Goal: Task Accomplishment & Management: Complete application form

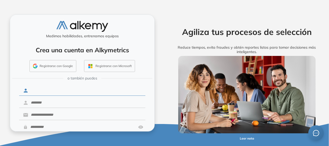
click at [54, 89] on input "text" at bounding box center [86, 91] width 117 height 10
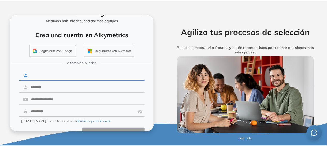
scroll to position [27, 0]
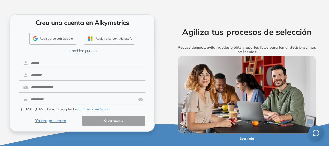
click at [53, 119] on button "Ya tengo cuenta" at bounding box center [50, 121] width 63 height 10
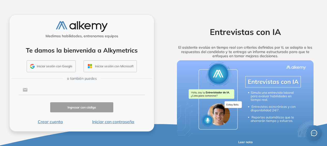
click at [49, 90] on input "text" at bounding box center [86, 90] width 117 height 10
click at [158, 23] on div "Medimos habilidades, entrenamos equipos Te damos la bienvenida a Alkymetrics In…" at bounding box center [82, 73] width 164 height 146
click at [98, 84] on div "Medimos habilidades, entrenamos equipos Te damos la bienvenida a Alkymetrics In…" at bounding box center [81, 73] width 145 height 117
click at [80, 91] on input "text" at bounding box center [86, 90] width 117 height 10
click at [179, 27] on div "Entrevistas con IA El asistente evalúa en tiempo real con criterios definidos p…" at bounding box center [246, 41] width 152 height 40
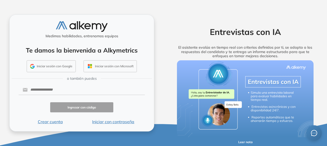
click at [116, 122] on button "Iniciar con contraseña" at bounding box center [113, 122] width 63 height 6
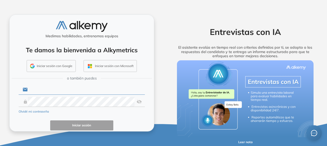
click at [61, 90] on input "text" at bounding box center [86, 90] width 117 height 10
type input "*"
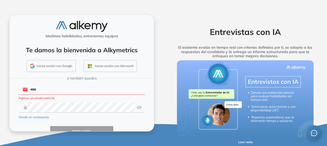
type input "**********"
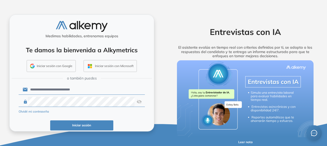
click at [89, 122] on button "Iniciar sesión" at bounding box center [81, 125] width 63 height 10
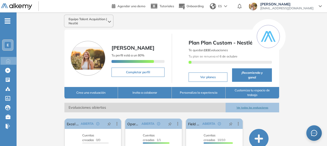
click at [253, 106] on button "Ver todas las evaluaciones" at bounding box center [253, 108] width 54 height 10
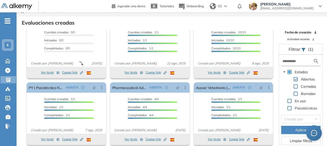
scroll to position [12, 0]
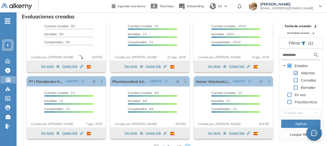
click at [189, 145] on icon at bounding box center [187, 146] width 7 height 7
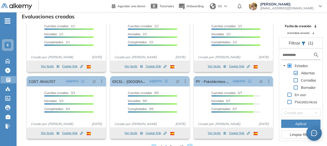
click at [190, 145] on icon at bounding box center [190, 147] width 9 height 9
click at [194, 143] on icon at bounding box center [193, 146] width 7 height 7
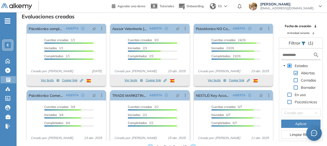
scroll to position [0, 0]
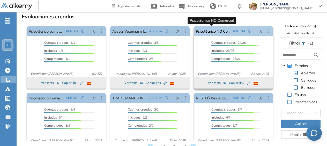
click at [217, 31] on link "Psicotécnico NO Comercial" at bounding box center [213, 31] width 35 height 10
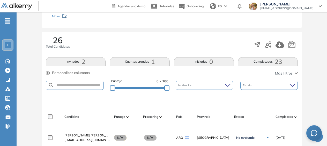
scroll to position [52, 0]
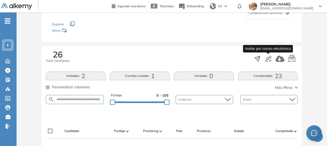
click at [270, 58] on icon "button" at bounding box center [268, 59] width 6 height 6
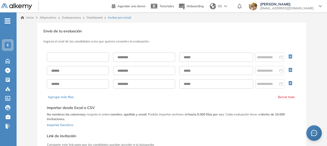
click at [87, 58] on input "text" at bounding box center [78, 57] width 62 height 9
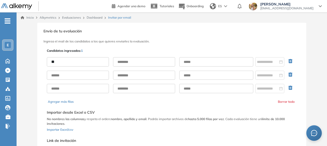
type input "*"
type input "**********"
click at [151, 60] on input "text" at bounding box center [144, 61] width 62 height 9
type input "******"
click at [189, 61] on input "text" at bounding box center [216, 61] width 74 height 9
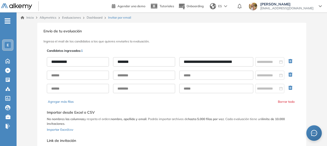
drag, startPoint x: 190, startPoint y: 61, endPoint x: 252, endPoint y: 59, distance: 62.2
click at [252, 59] on input "**********" at bounding box center [216, 61] width 74 height 9
type input "*"
click at [186, 63] on input "*" at bounding box center [216, 61] width 74 height 9
click at [209, 62] on input "text" at bounding box center [216, 61] width 74 height 9
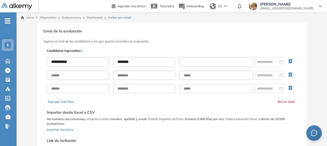
paste input "**********"
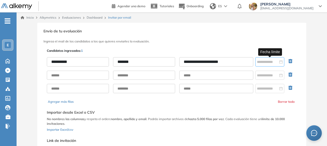
type input "**********"
click at [275, 62] on input at bounding box center [267, 62] width 21 height 6
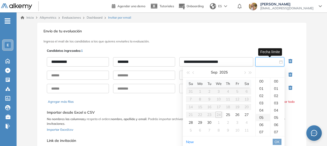
scroll to position [129, 0]
click at [239, 114] on div "26" at bounding box center [237, 115] width 6 height 6
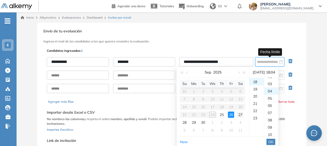
scroll to position [29, 0]
click at [256, 117] on div "23" at bounding box center [257, 117] width 15 height 7
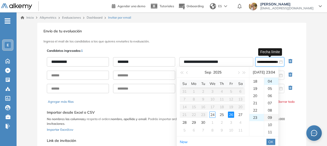
scroll to position [167, 0]
click at [273, 117] on div "09" at bounding box center [271, 117] width 14 height 7
type input "**********"
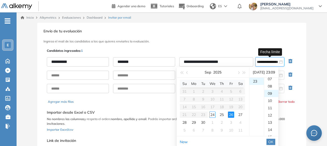
scroll to position [65, 0]
click at [274, 142] on span "OK" at bounding box center [271, 142] width 5 height 6
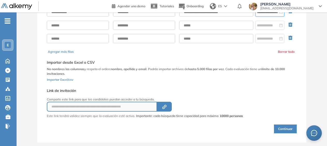
scroll to position [58, 0]
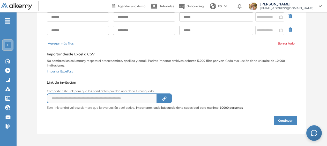
click at [287, 120] on button "Continuar" at bounding box center [285, 120] width 23 height 9
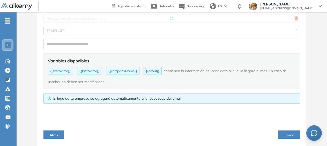
type input "**********"
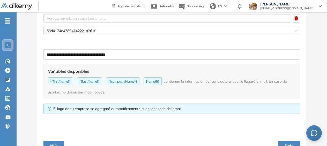
scroll to position [58, 0]
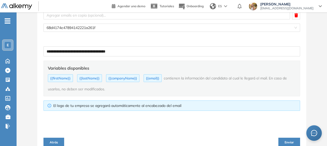
type textarea "**********"
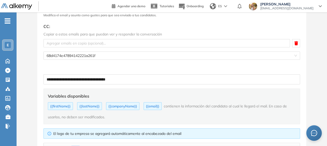
scroll to position [0, 0]
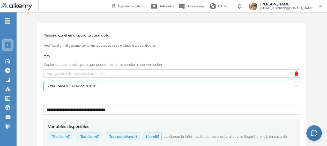
click at [290, 88] on span "68d4174e47894142221a261f" at bounding box center [172, 86] width 251 height 8
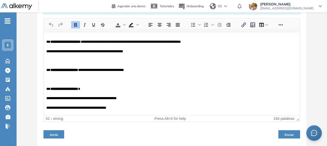
scroll to position [129, 0]
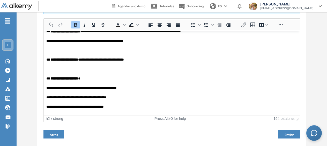
click at [283, 134] on button "Enviar" at bounding box center [290, 134] width 22 height 8
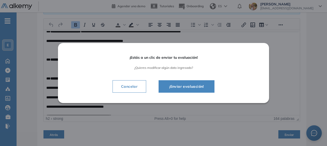
click at [183, 88] on span "¡Enviar evaluación!" at bounding box center [186, 86] width 43 height 6
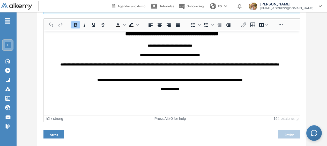
scroll to position [0, 0]
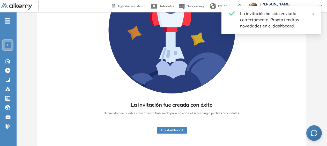
scroll to position [5, 0]
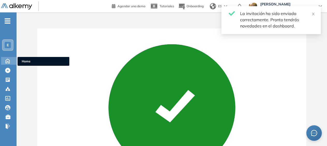
click at [7, 61] on icon at bounding box center [8, 61] width 4 height 4
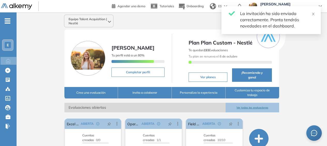
click at [246, 106] on button "Ver todas las evaluaciones" at bounding box center [253, 108] width 54 height 10
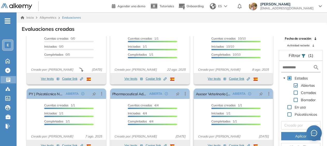
scroll to position [12, 0]
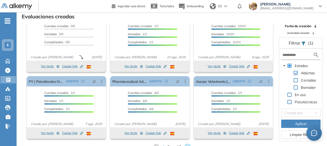
click at [186, 143] on icon at bounding box center [187, 147] width 9 height 9
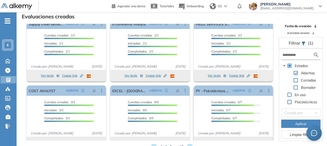
scroll to position [0, 0]
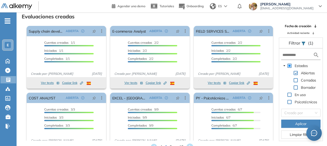
click at [189, 144] on icon at bounding box center [189, 146] width 7 height 7
click at [194, 144] on icon at bounding box center [193, 146] width 7 height 7
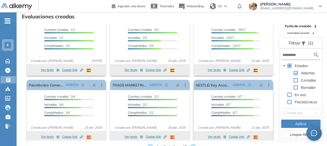
scroll to position [17, 0]
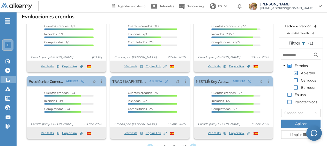
click at [194, 143] on icon at bounding box center [193, 146] width 7 height 7
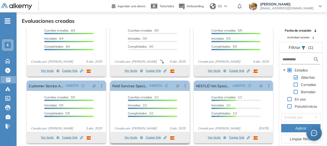
scroll to position [12, 0]
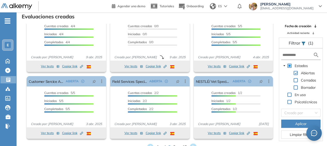
click at [191, 144] on icon at bounding box center [193, 147] width 9 height 9
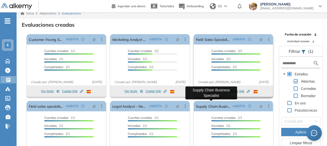
scroll to position [0, 0]
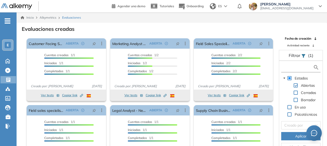
click at [290, 68] on input "text" at bounding box center [298, 67] width 31 height 5
type input "******"
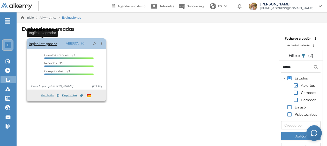
click at [44, 46] on link "Inglés Integrador" at bounding box center [43, 43] width 28 height 10
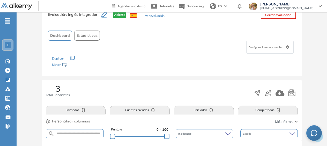
scroll to position [26, 0]
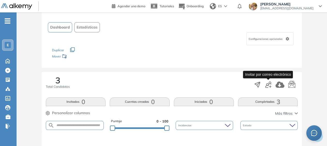
click at [269, 82] on icon "button" at bounding box center [268, 85] width 6 height 6
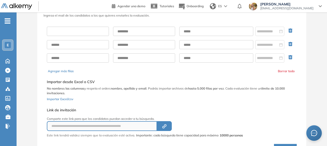
click at [79, 29] on input "text" at bounding box center [78, 31] width 62 height 9
click at [74, 28] on input "text" at bounding box center [78, 31] width 62 height 9
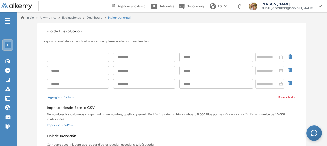
click at [63, 55] on input "text" at bounding box center [78, 57] width 62 height 9
type input "**********"
type input "******"
type input "**********"
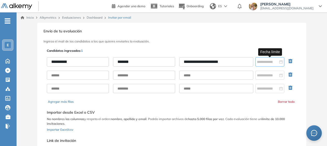
click at [279, 61] on div at bounding box center [270, 62] width 26 height 6
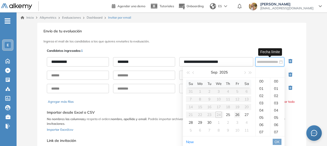
click at [239, 114] on div "26" at bounding box center [237, 115] width 6 height 6
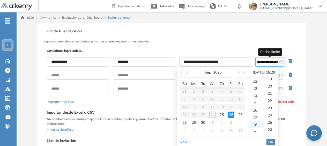
scroll to position [210, 0]
drag, startPoint x: 257, startPoint y: 118, endPoint x: 268, endPoint y: 118, distance: 10.1
click at [258, 118] on div "23" at bounding box center [257, 117] width 15 height 7
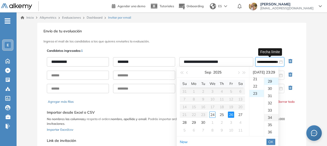
scroll to position [167, 0]
click at [272, 118] on div "34" at bounding box center [271, 117] width 14 height 7
type input "**********"
click at [274, 140] on span "OK" at bounding box center [271, 142] width 5 height 6
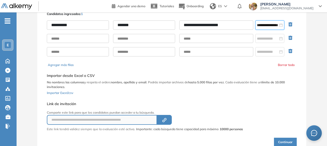
scroll to position [58, 0]
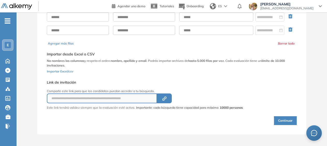
click at [289, 120] on button "Continuar" at bounding box center [285, 120] width 23 height 9
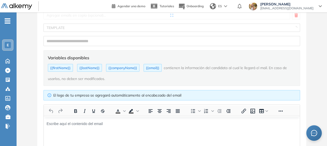
type input "**********"
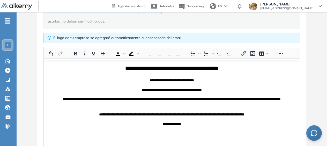
scroll to position [155, 0]
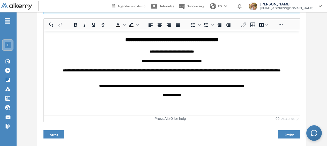
click at [284, 132] on button "Enviar" at bounding box center [290, 134] width 22 height 8
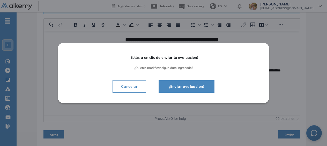
click at [180, 86] on span "¡Enviar evaluación!" at bounding box center [186, 86] width 43 height 6
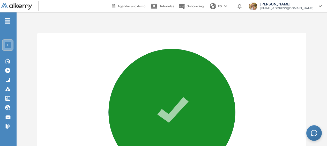
click at [8, 44] on span "E" at bounding box center [8, 45] width 2 height 4
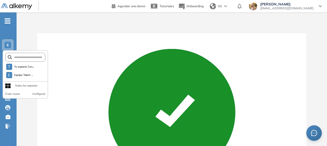
click at [50, 35] on div "La invitación fue creada con éxito Recuerda que puedes volver a esta búsqueda p…" at bounding box center [171, 130] width 269 height 195
